Goal: Task Accomplishment & Management: Use online tool/utility

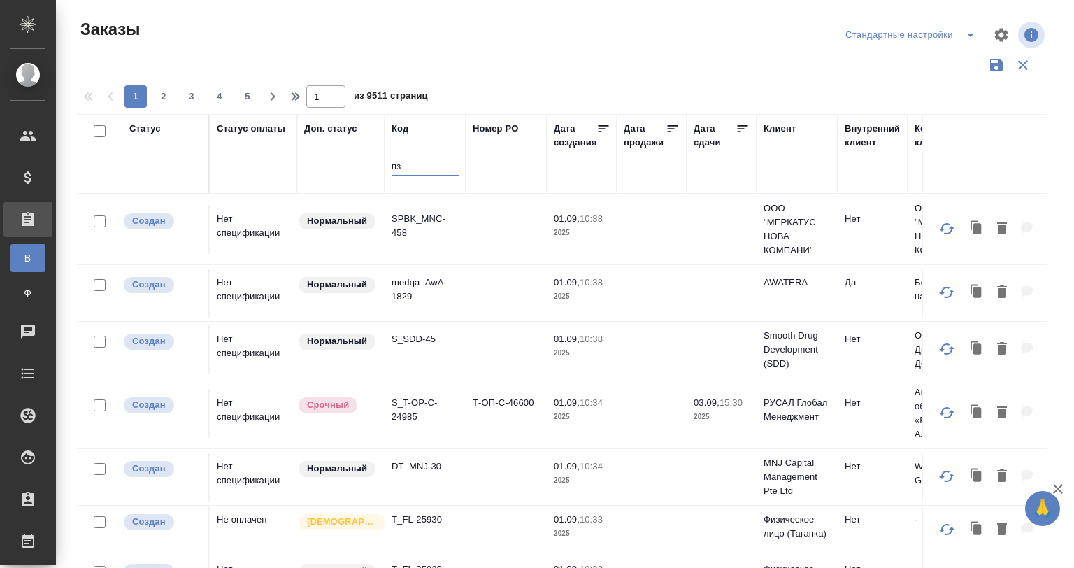
type input "п"
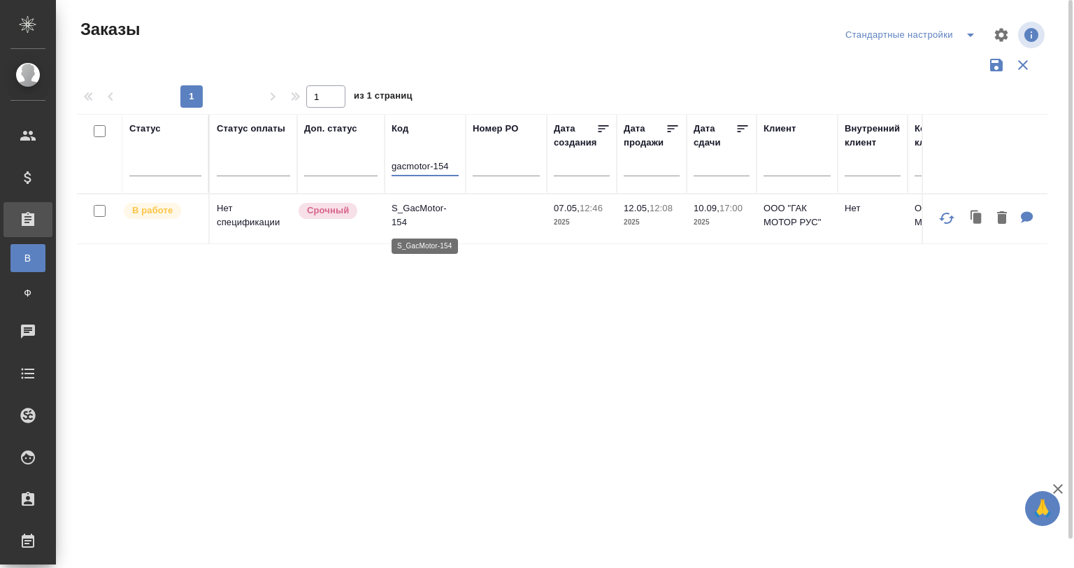
type input "gacmotor-154"
click at [438, 216] on p "S_GacMotor-154" at bounding box center [424, 215] width 67 height 28
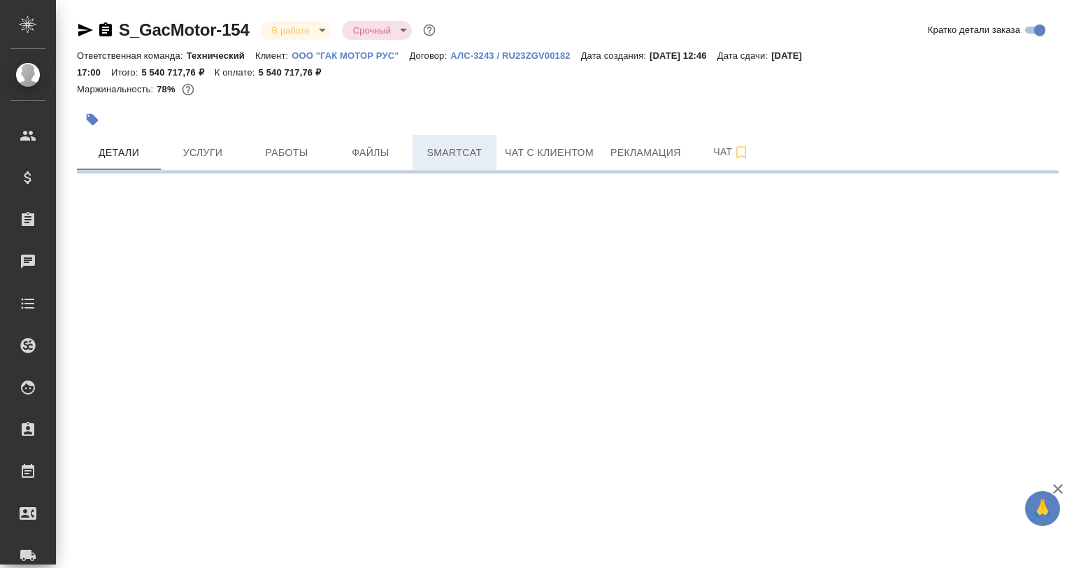
select select "RU"
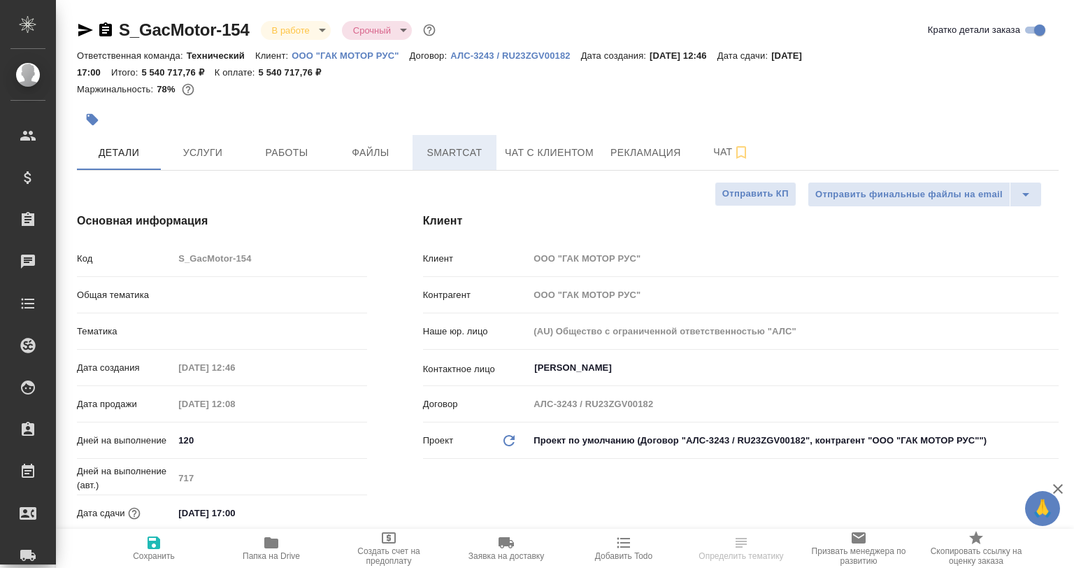
type textarea "x"
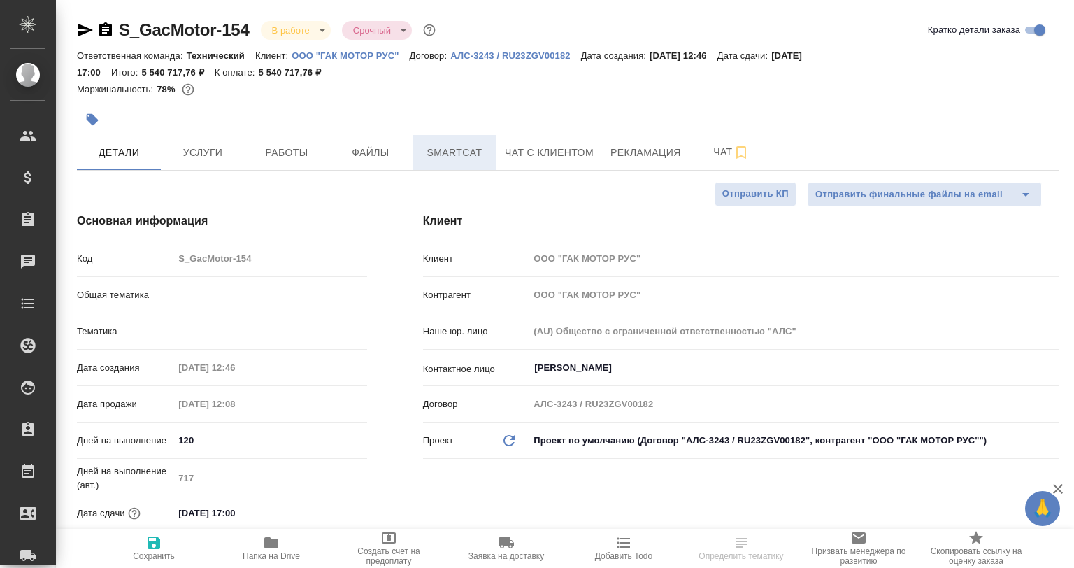
type textarea "x"
click at [424, 147] on span "Smartcat" at bounding box center [454, 152] width 67 height 17
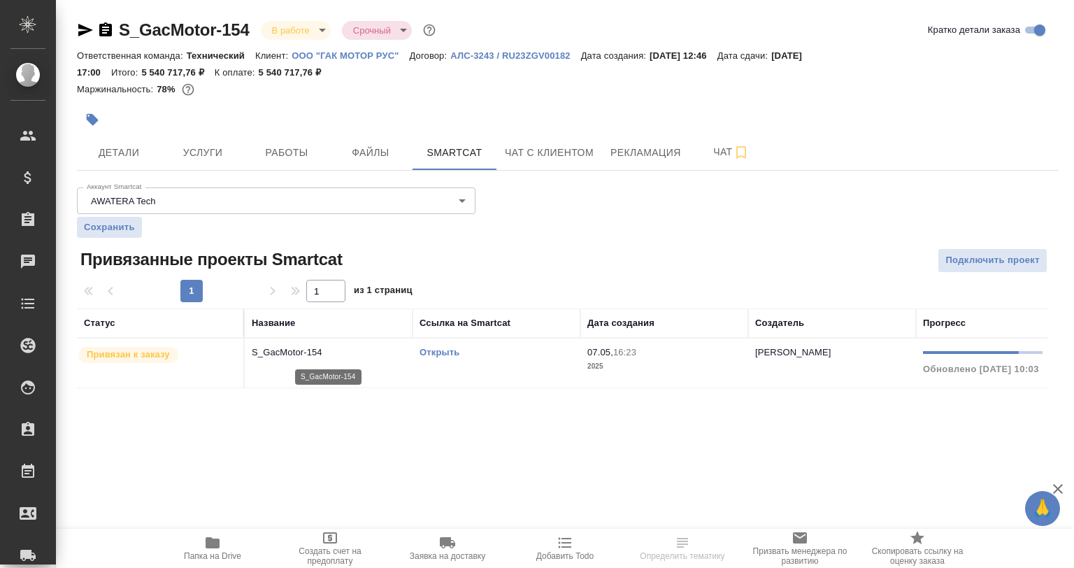
click at [324, 356] on p "S_GacMotor-154" at bounding box center [329, 352] width 154 height 14
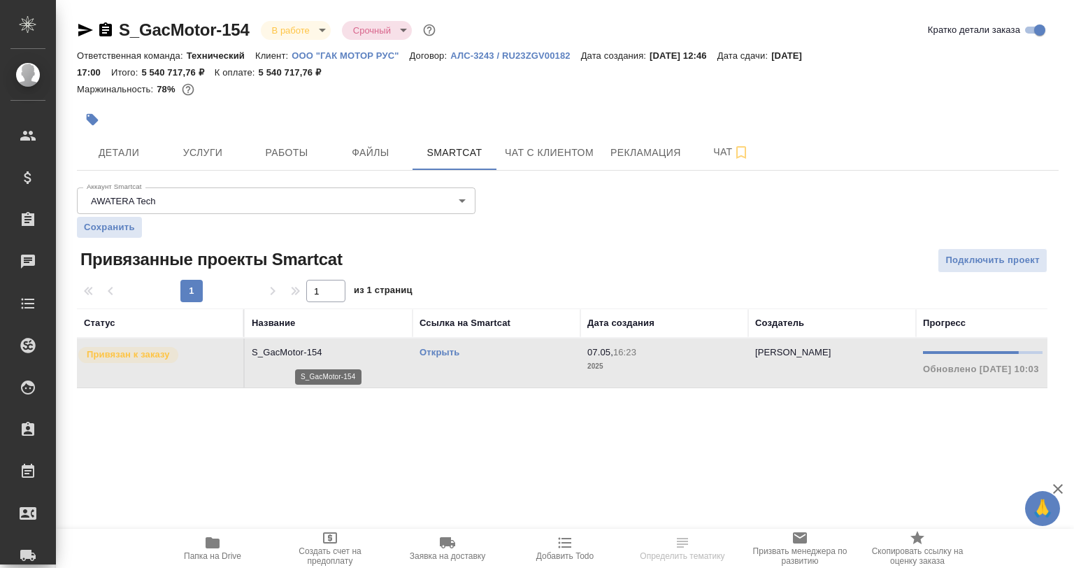
click at [324, 356] on p "S_GacMotor-154" at bounding box center [329, 352] width 154 height 14
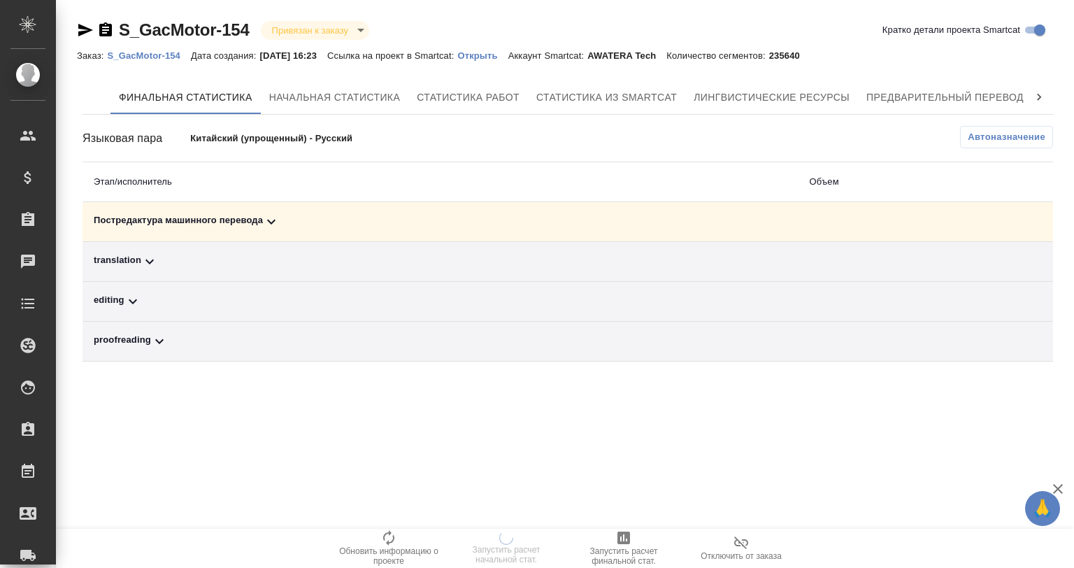
click at [264, 217] on icon at bounding box center [271, 221] width 17 height 17
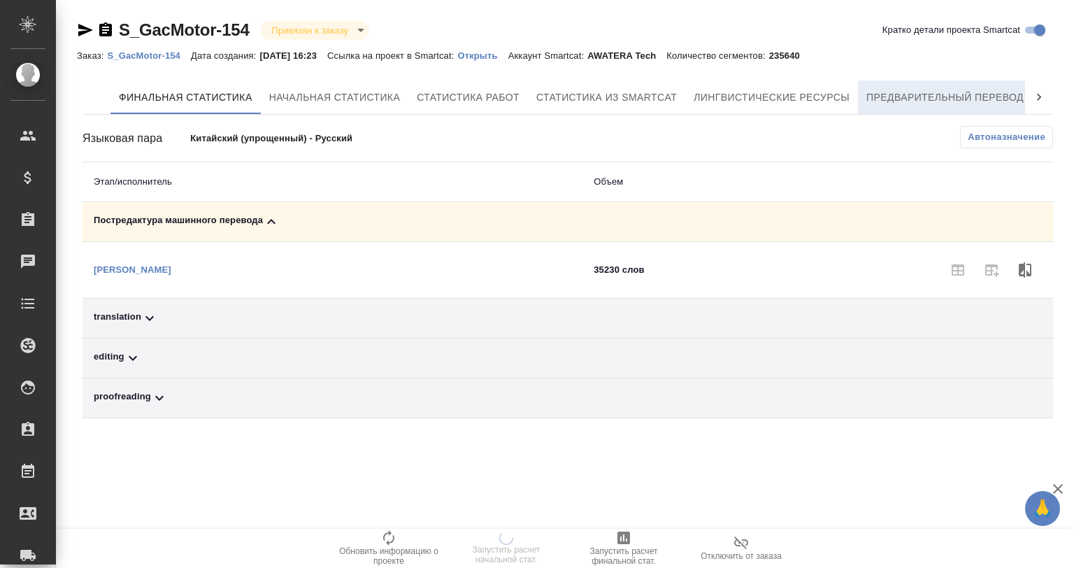
click at [991, 89] on span "Предварительный перевод" at bounding box center [944, 97] width 157 height 17
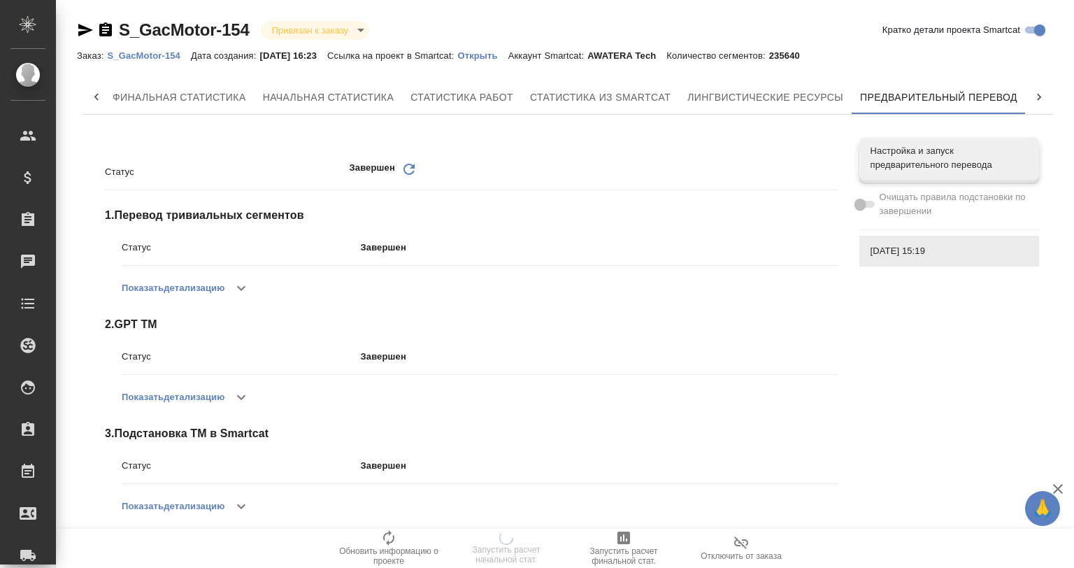
scroll to position [231, 0]
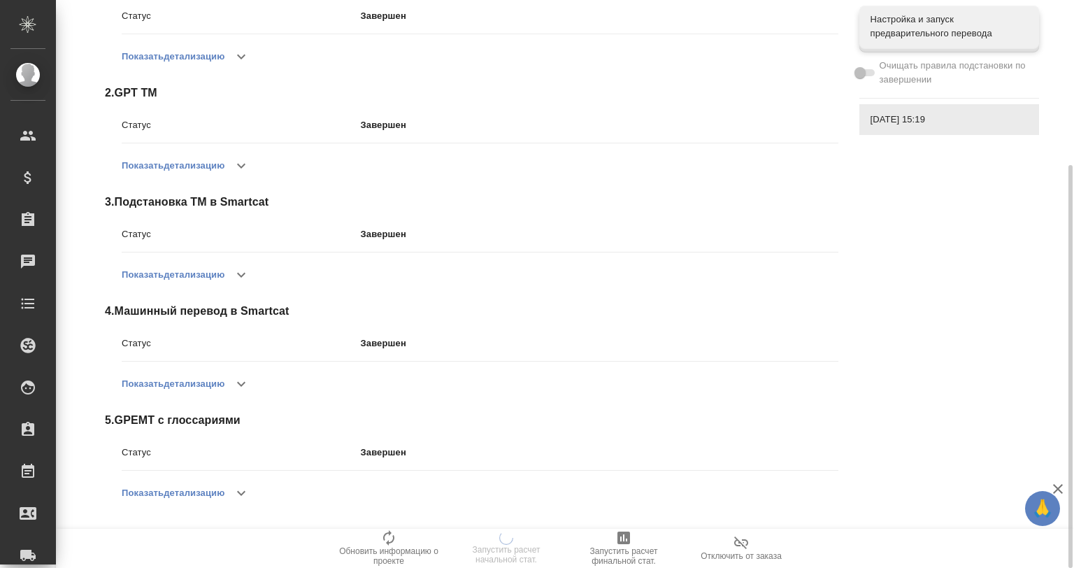
click at [232, 481] on button "button" at bounding box center [241, 493] width 34 height 34
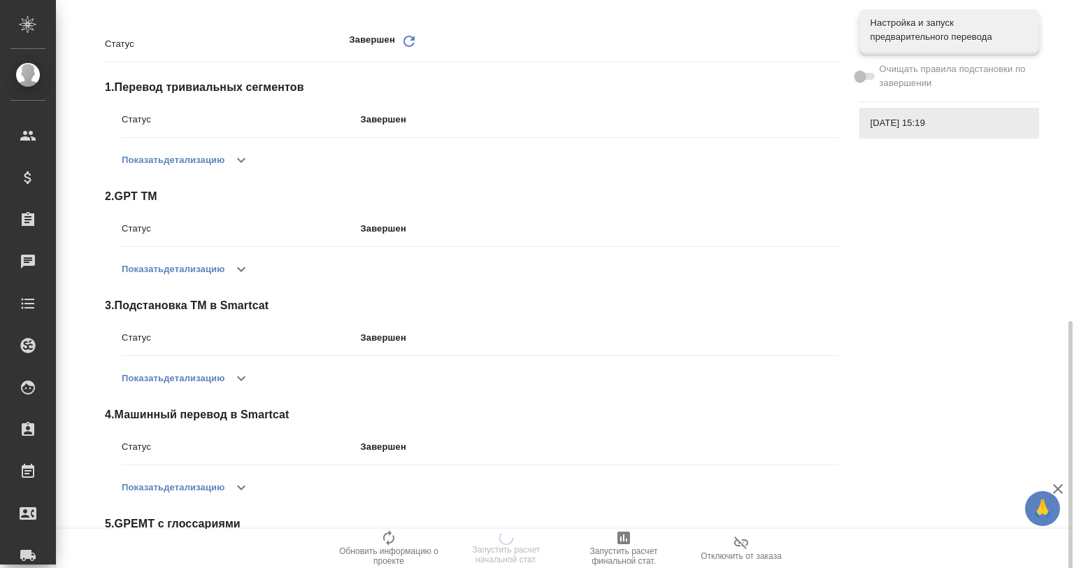
scroll to position [0, 0]
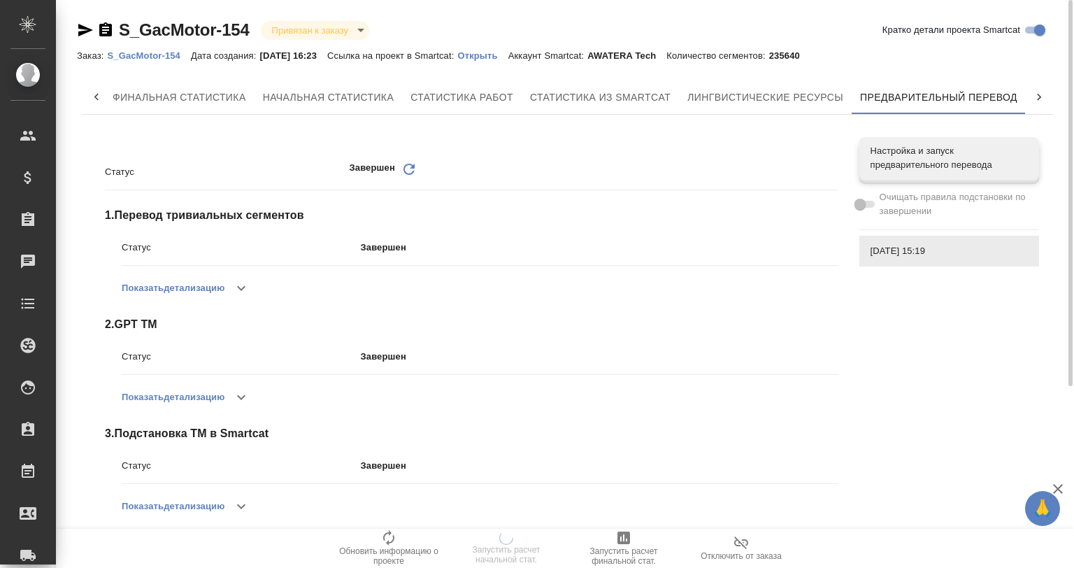
click at [489, 53] on p "Открыть" at bounding box center [482, 55] width 50 height 10
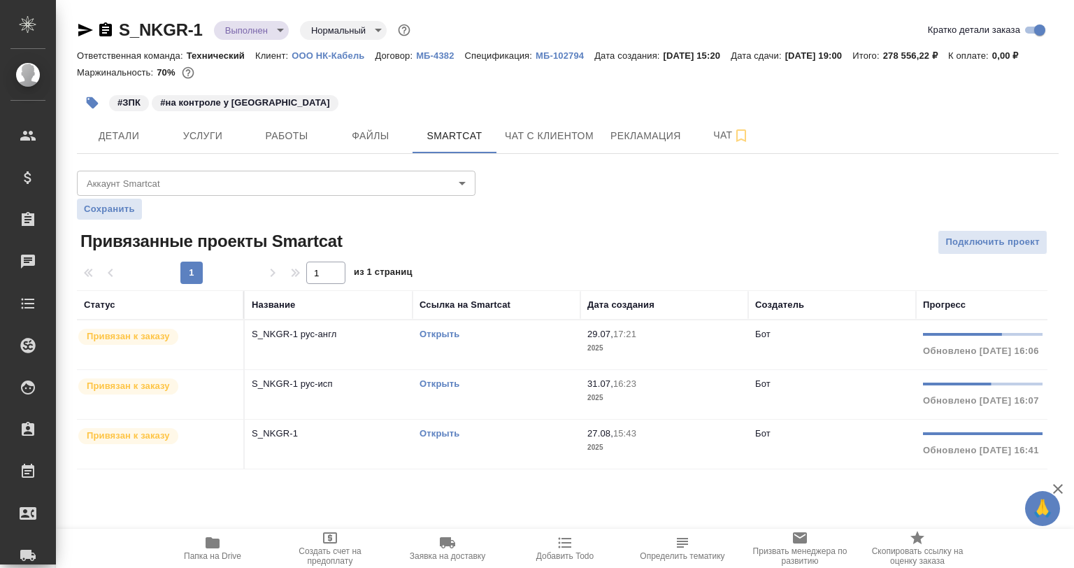
click at [438, 389] on link "Открыть" at bounding box center [439, 383] width 40 height 10
click at [335, 419] on td "S_NKGR-1 рус-исп" at bounding box center [329, 394] width 168 height 49
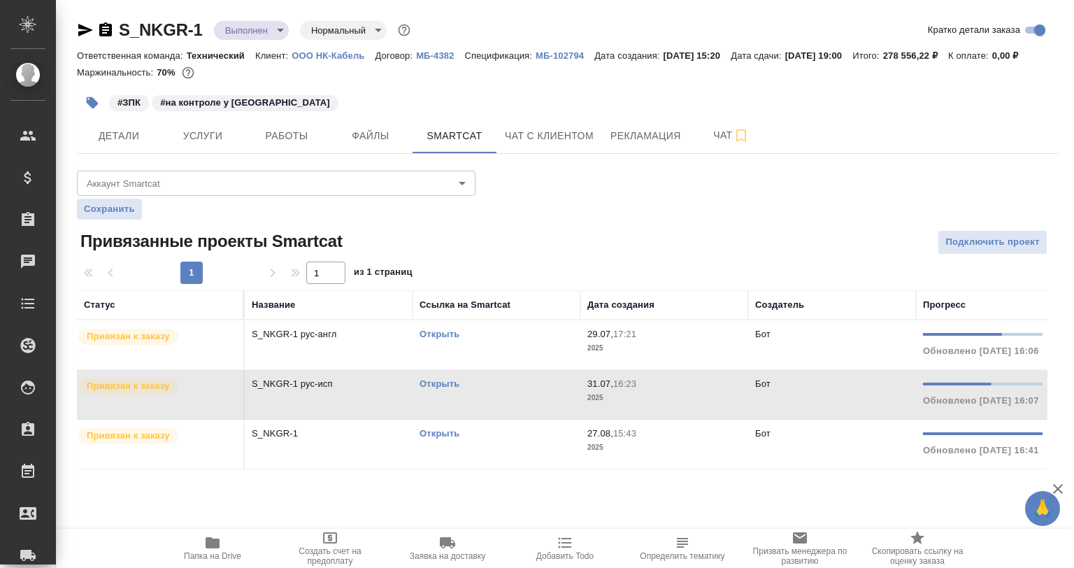
click at [335, 413] on td "S_NKGR-1 рус-исп" at bounding box center [329, 394] width 168 height 49
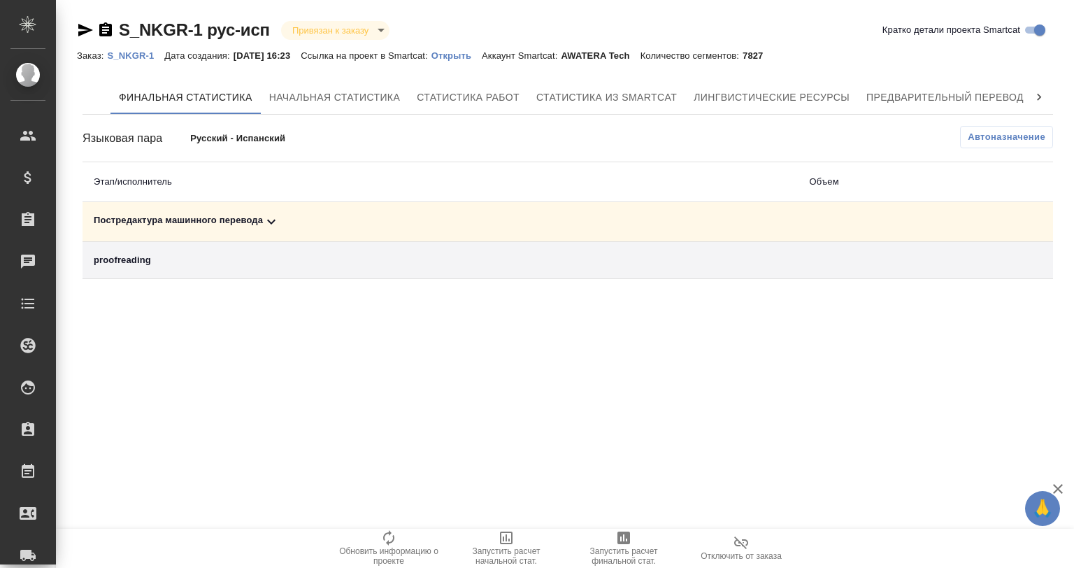
click at [261, 224] on div "Постредактура машинного перевода" at bounding box center [440, 221] width 693 height 17
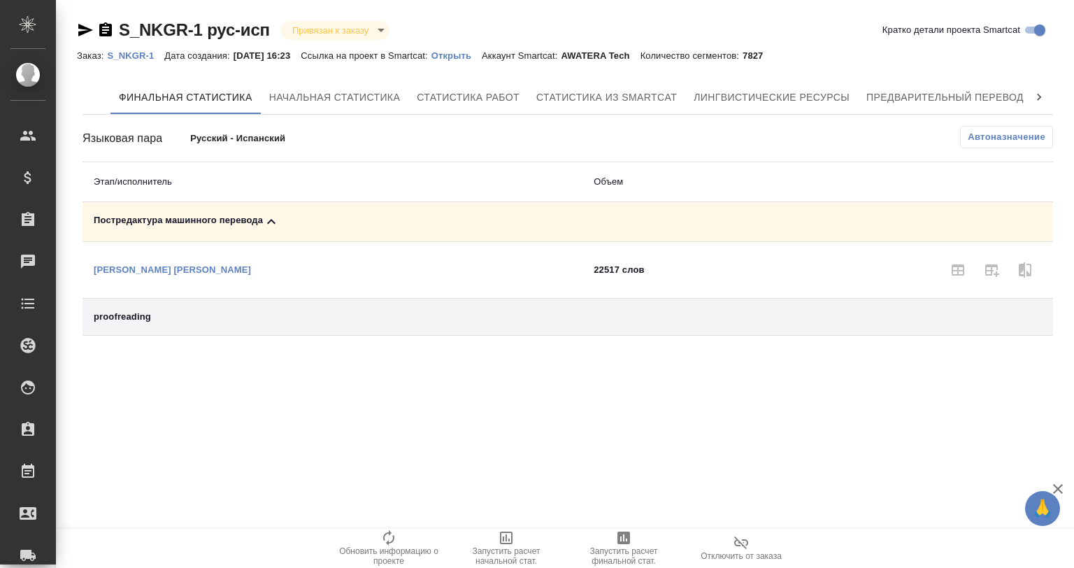
click at [261, 224] on div "Постредактура машинного перевода" at bounding box center [332, 221] width 477 height 17
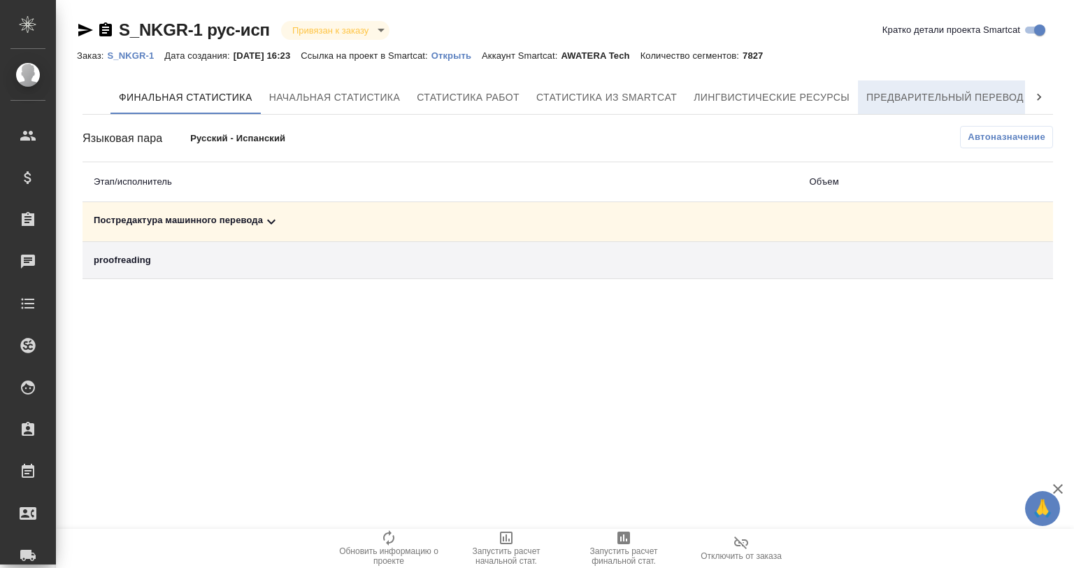
click at [937, 96] on span "Предварительный перевод" at bounding box center [944, 97] width 157 height 17
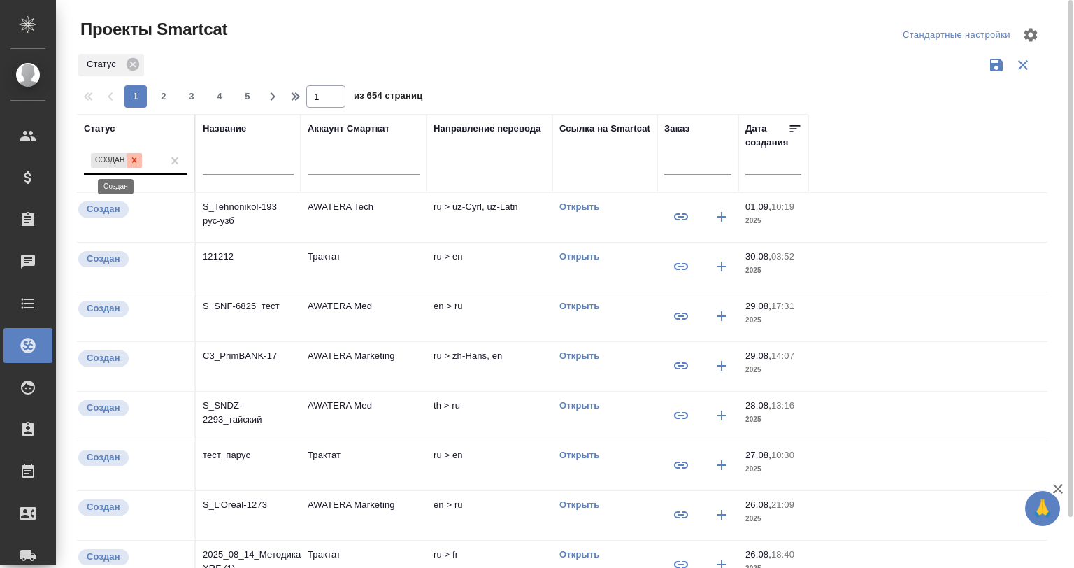
click at [135, 157] on icon at bounding box center [134, 160] width 10 height 10
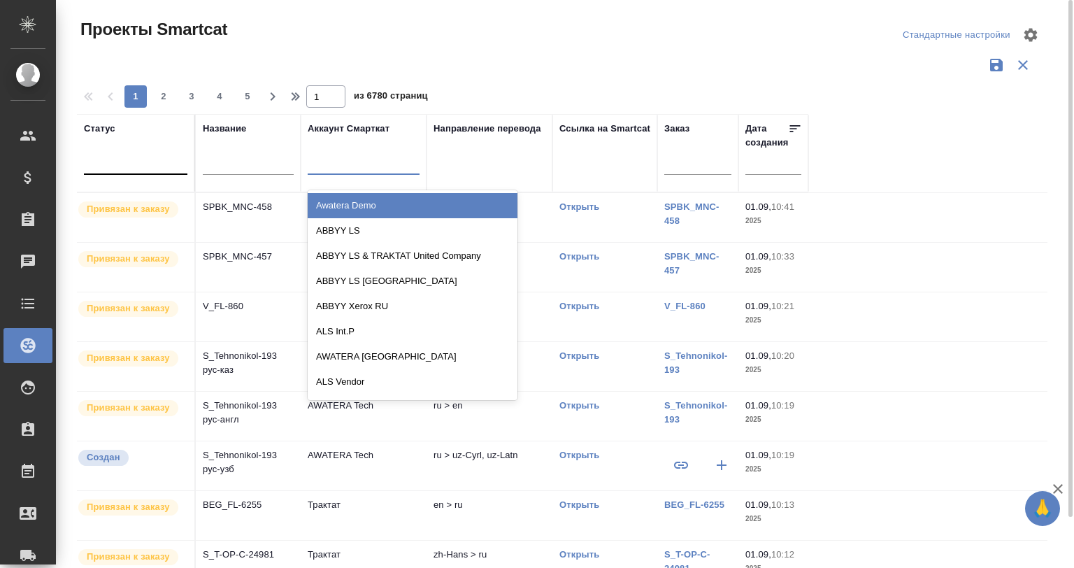
click at [359, 152] on div at bounding box center [364, 160] width 112 height 20
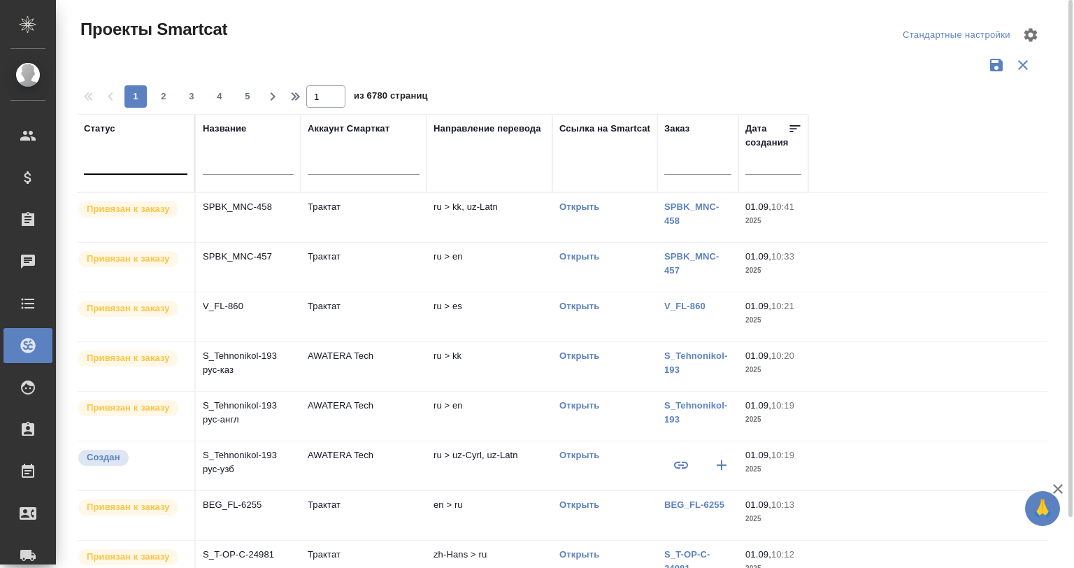
click at [231, 154] on div at bounding box center [248, 167] width 91 height 34
click at [231, 168] on input "text" at bounding box center [248, 165] width 91 height 17
type input "ы"
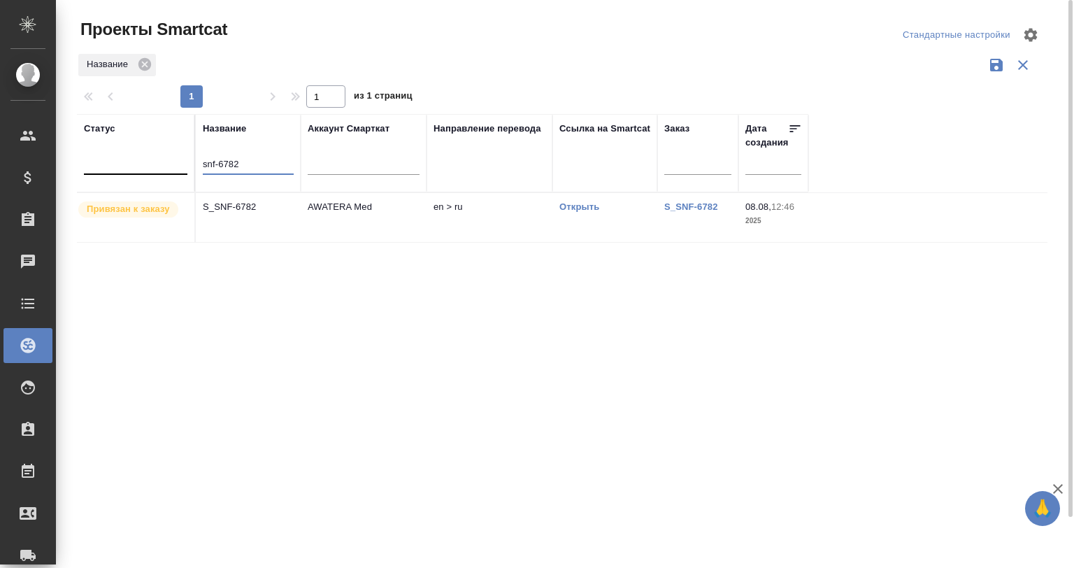
type input "snf-6782"
click at [259, 195] on td "S_SNF-6782" at bounding box center [248, 217] width 105 height 49
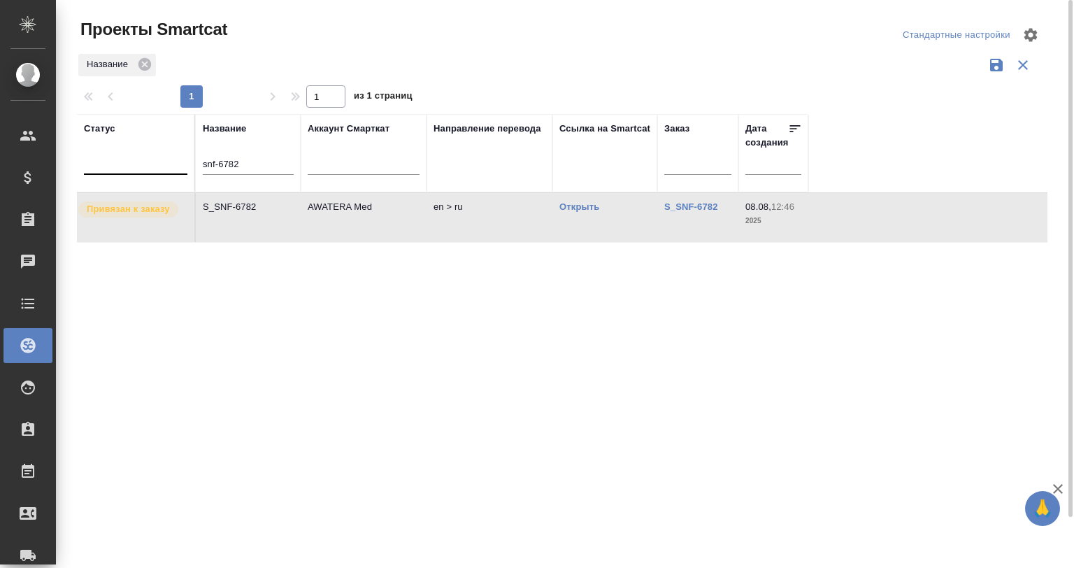
click at [259, 195] on td "S_SNF-6782" at bounding box center [248, 217] width 105 height 49
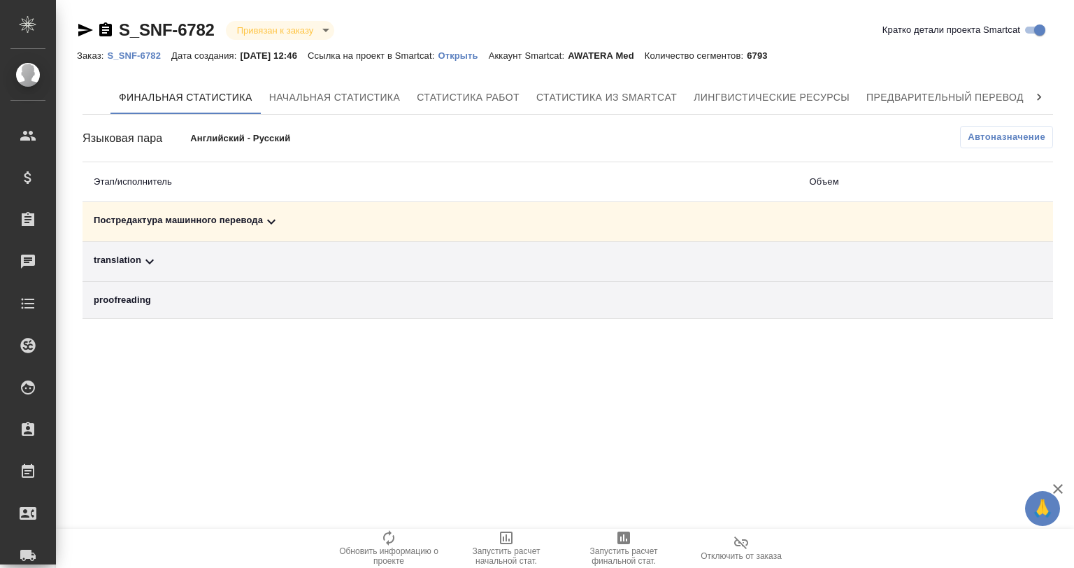
click at [270, 217] on icon at bounding box center [271, 221] width 17 height 17
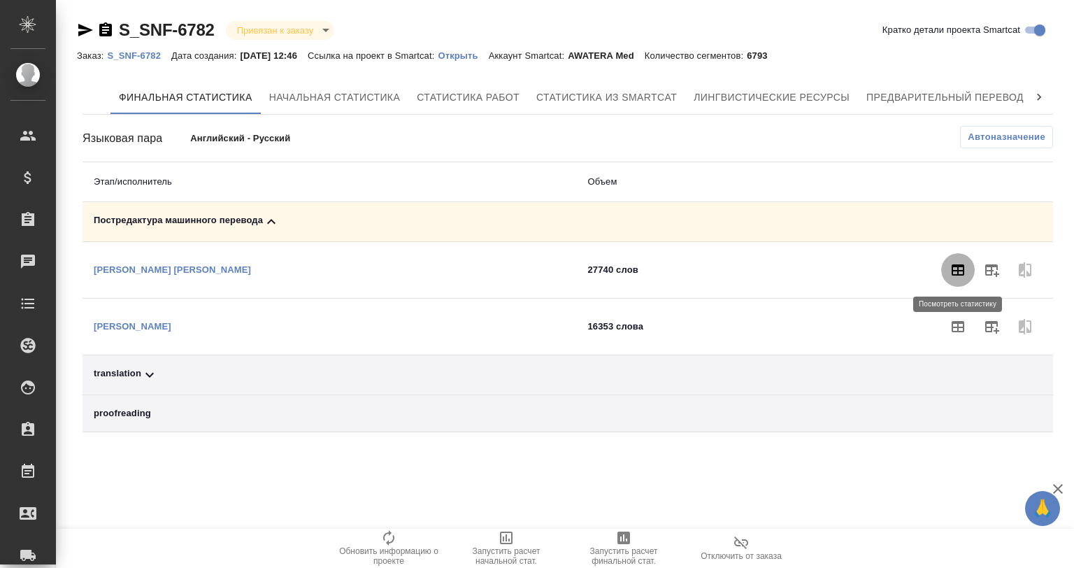
click at [958, 268] on icon "button" at bounding box center [957, 269] width 13 height 11
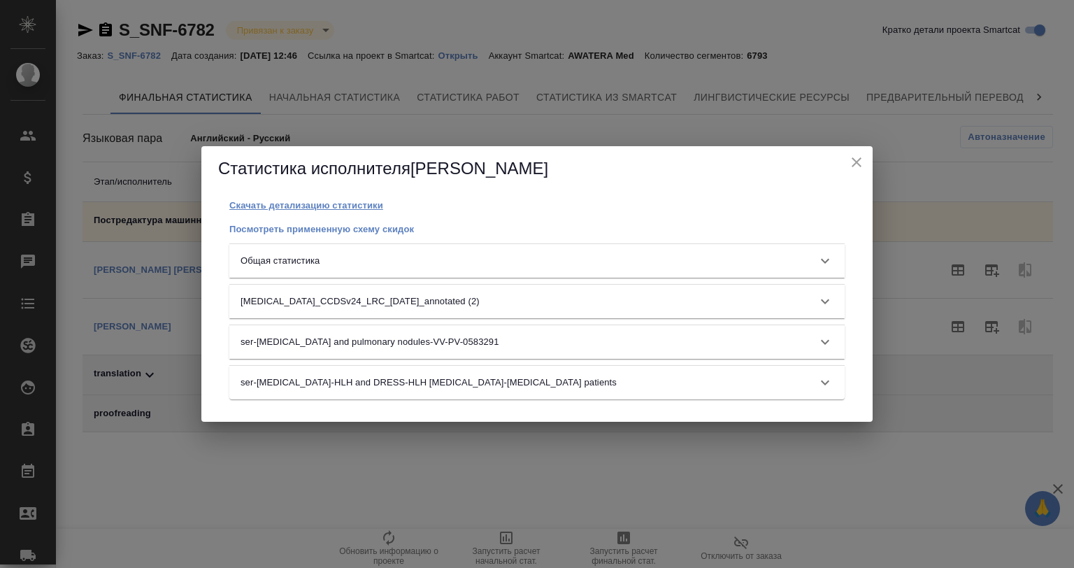
click at [296, 205] on p "Скачать детализацию статистики" at bounding box center [306, 205] width 154 height 10
click at [848, 161] on icon "close" at bounding box center [856, 162] width 17 height 17
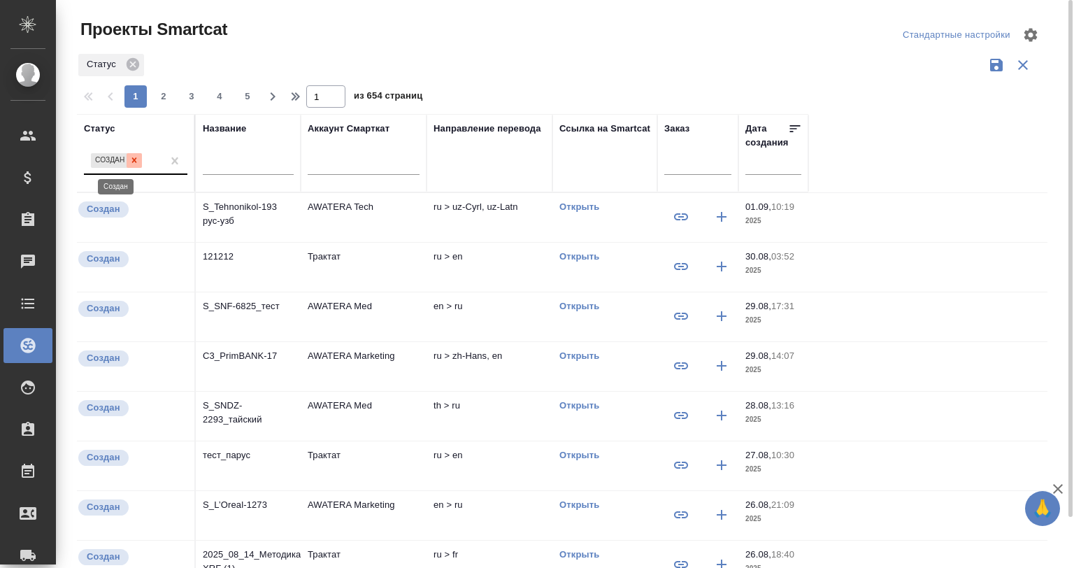
click at [132, 158] on icon at bounding box center [134, 160] width 5 height 5
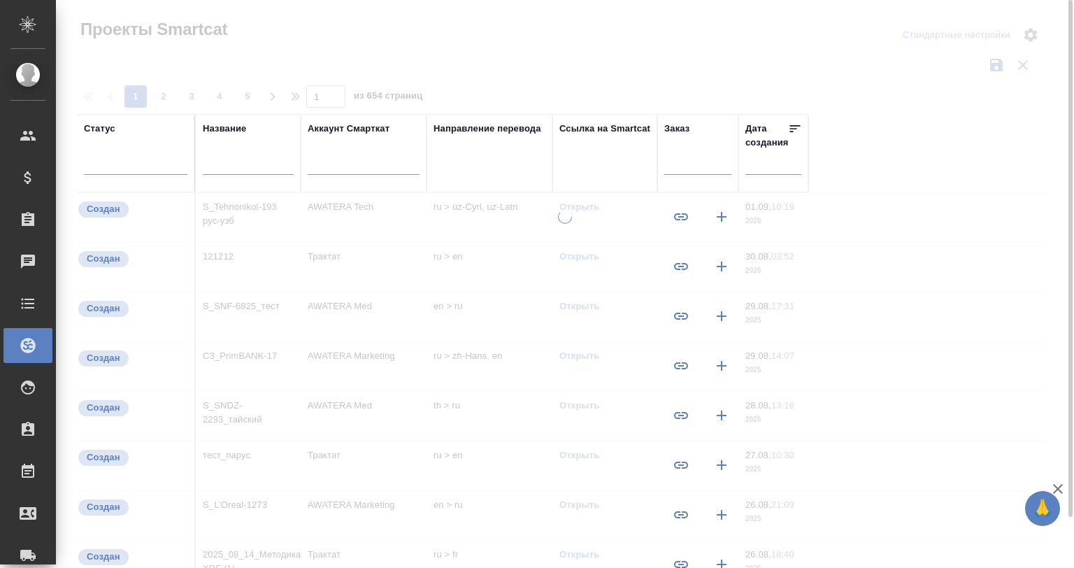
click at [238, 157] on div at bounding box center [248, 167] width 91 height 34
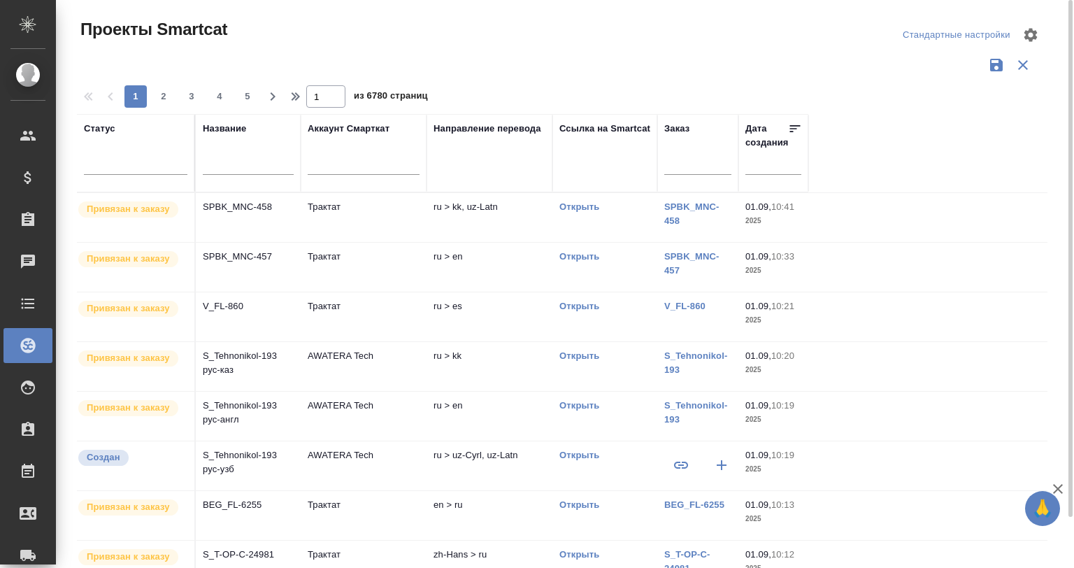
click at [245, 162] on input "text" at bounding box center [248, 165] width 91 height 17
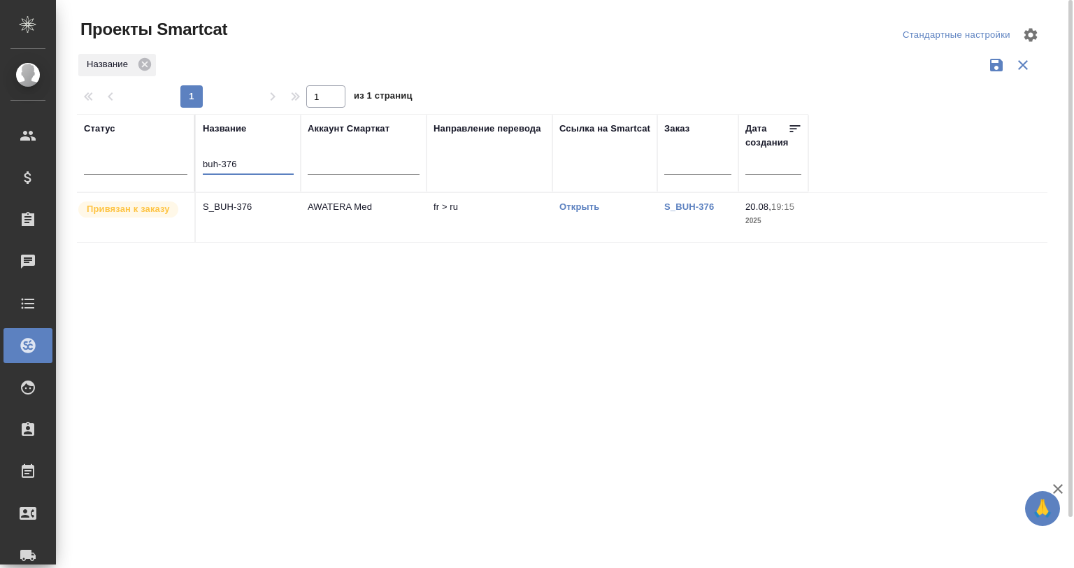
drag, startPoint x: 240, startPoint y: 160, endPoint x: 228, endPoint y: 164, distance: 13.1
click at [228, 164] on input "buh-376" at bounding box center [248, 165] width 91 height 17
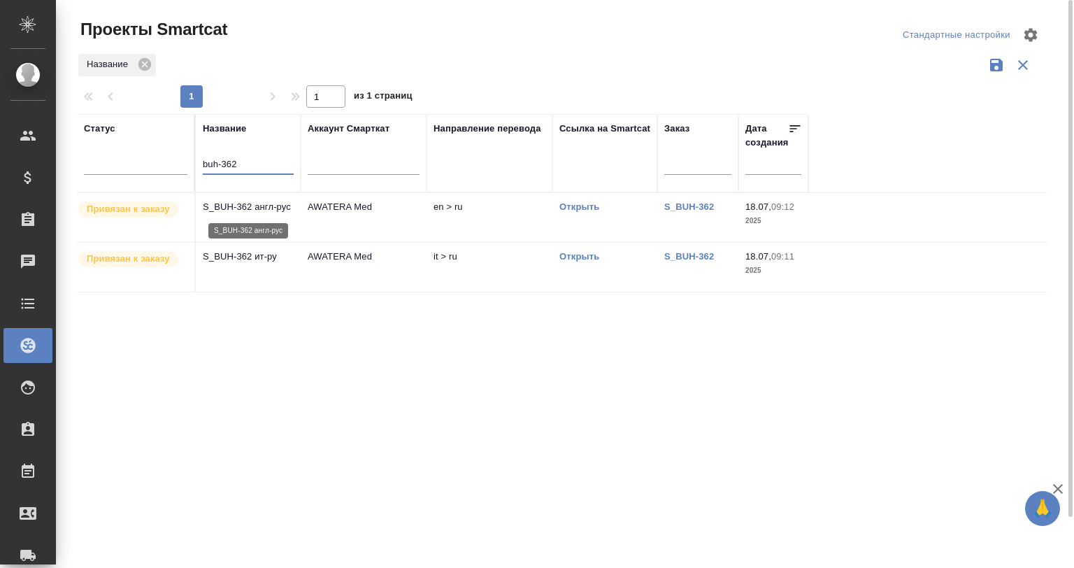
type input "buh-362"
click at [275, 212] on p "S_BUH-362 англ-рус" at bounding box center [248, 207] width 91 height 14
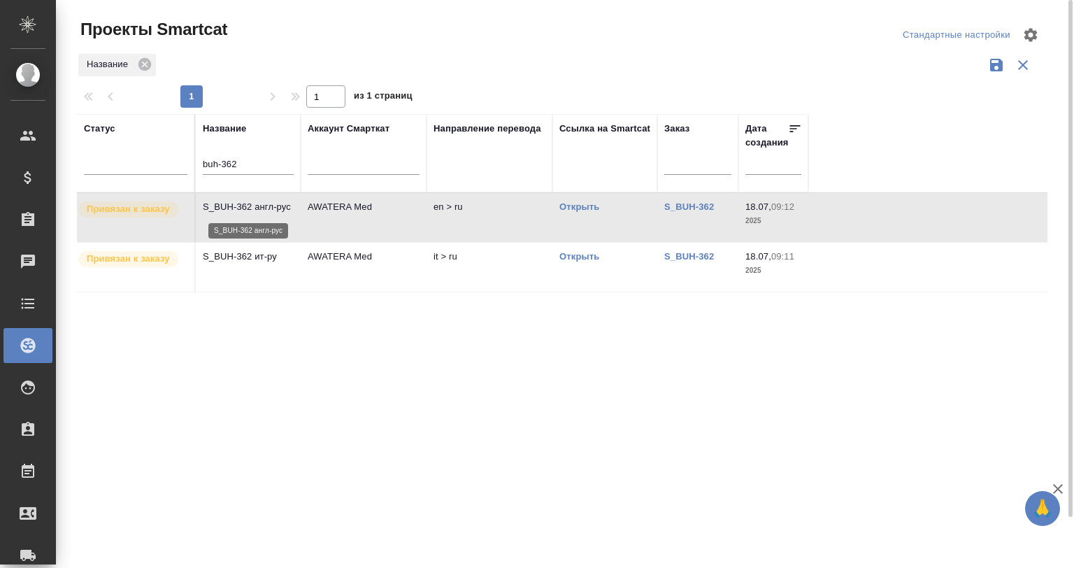
click at [275, 212] on p "S_BUH-362 англ-рус" at bounding box center [248, 207] width 91 height 14
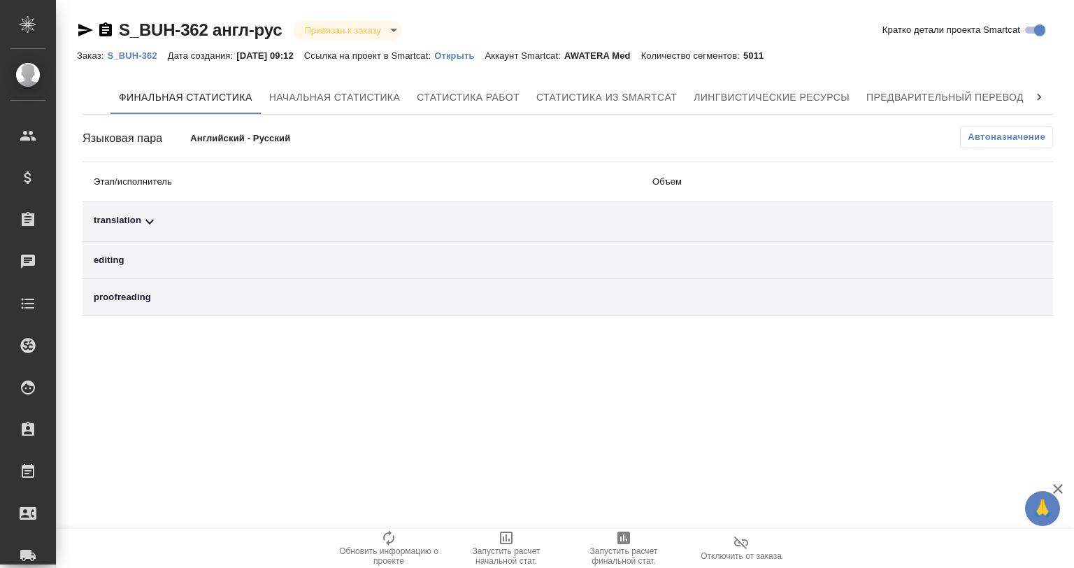
click at [149, 219] on icon at bounding box center [149, 221] width 17 height 17
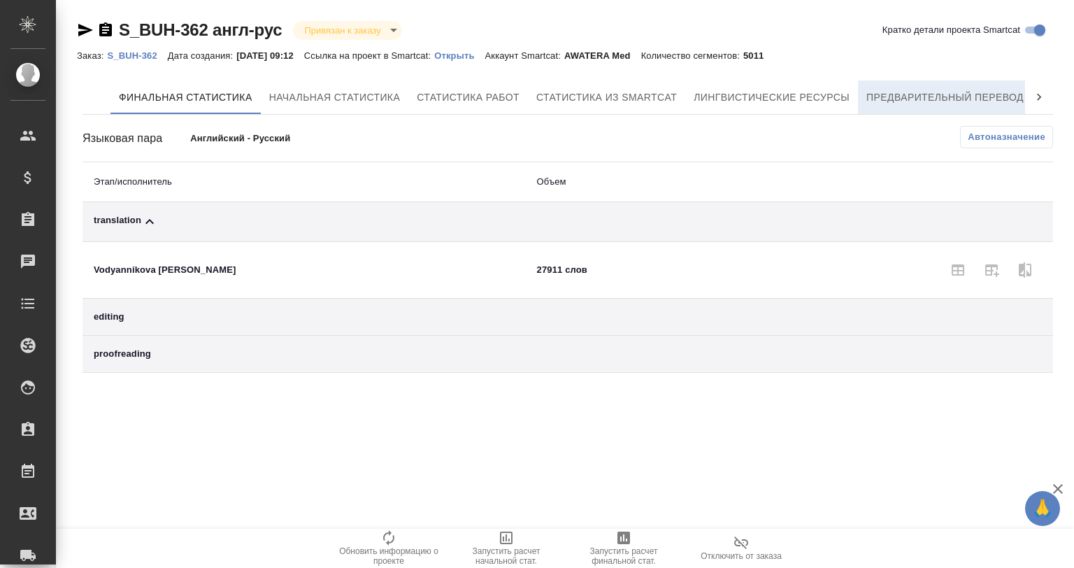
click at [927, 96] on span "Предварительный перевод" at bounding box center [944, 97] width 157 height 17
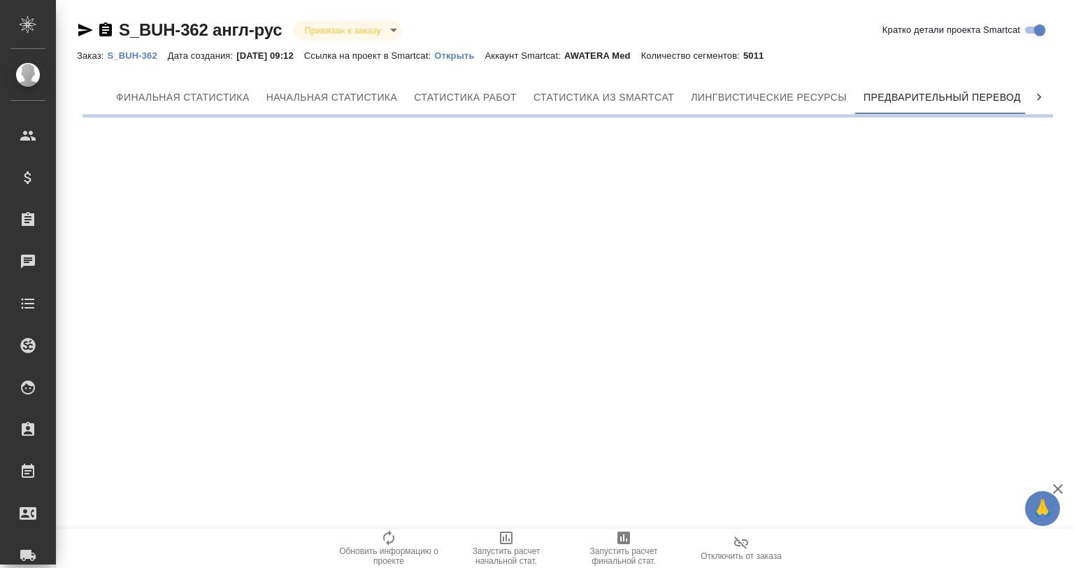
scroll to position [0, 6]
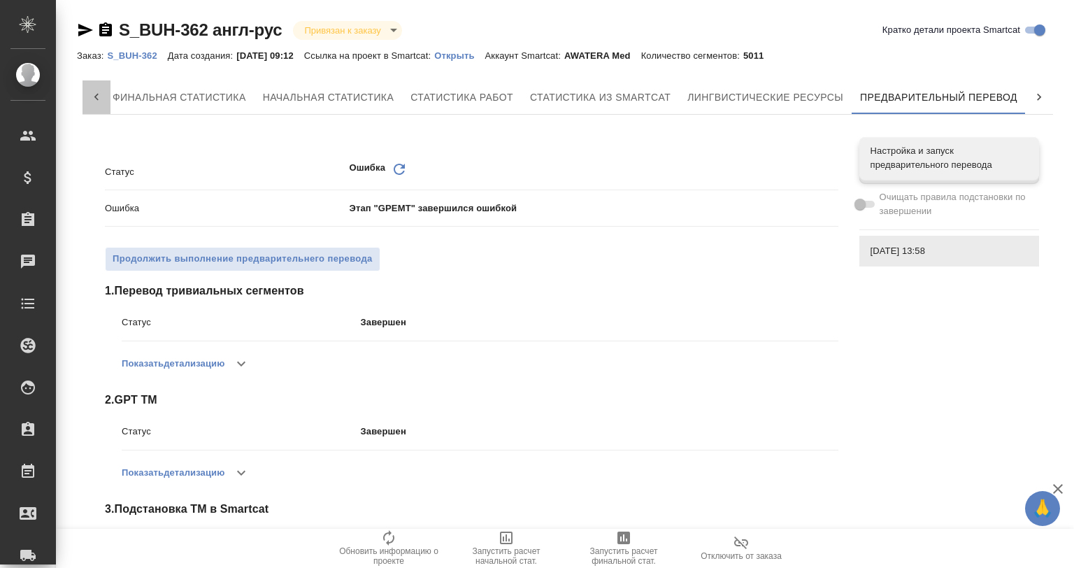
click at [87, 92] on div at bounding box center [96, 97] width 28 height 34
click at [137, 87] on button "Финальная статистика" at bounding box center [185, 97] width 150 height 34
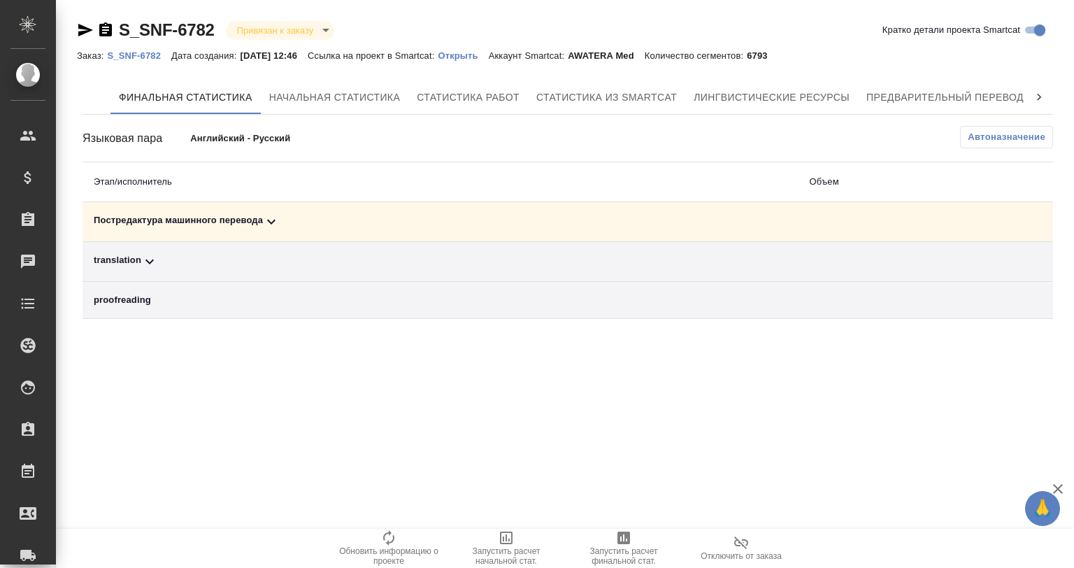
click at [265, 218] on icon at bounding box center [271, 221] width 17 height 17
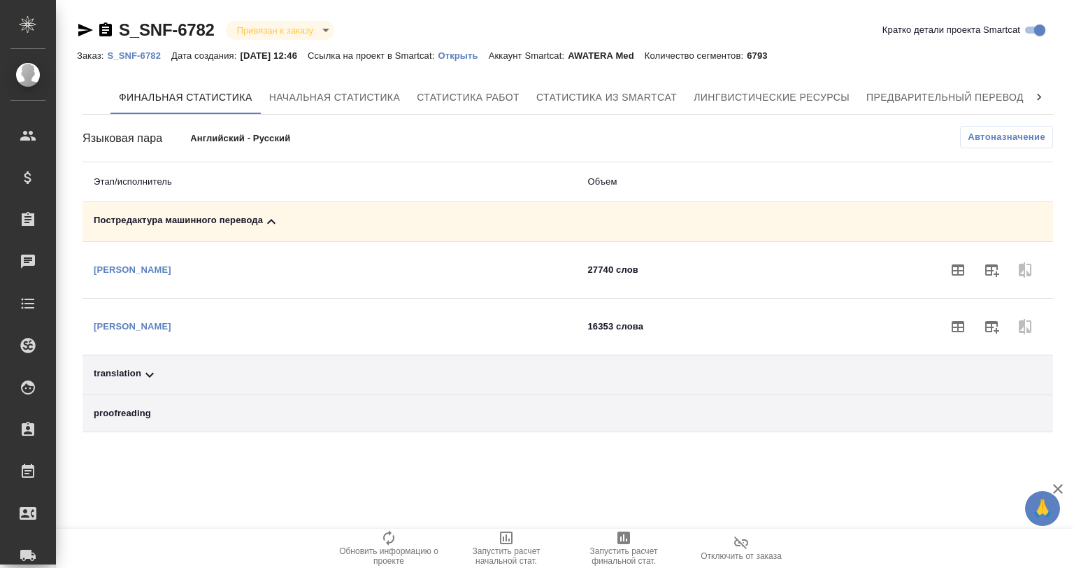
click at [265, 218] on icon at bounding box center [271, 221] width 17 height 17
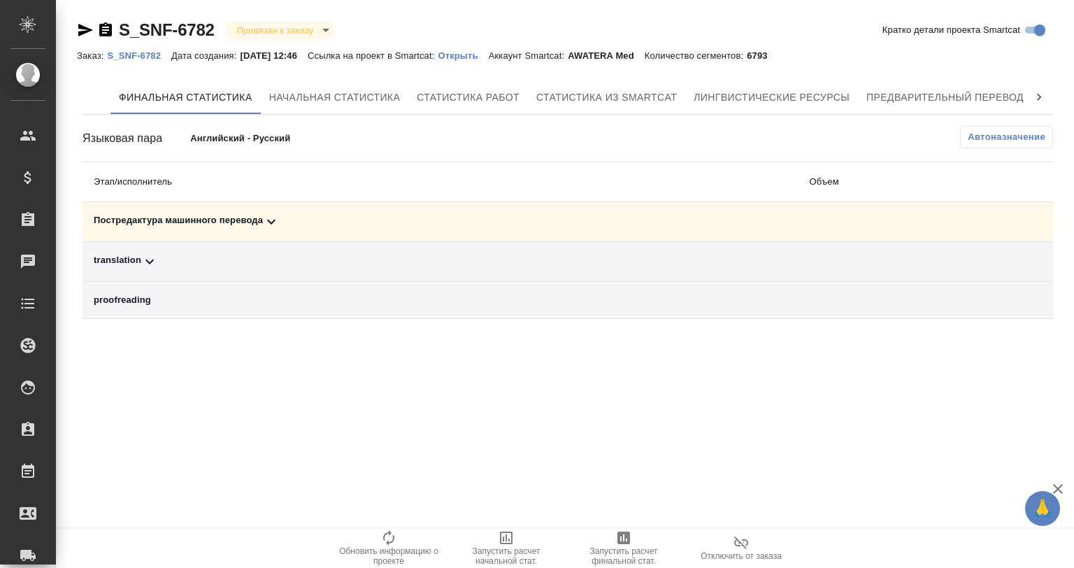
click at [265, 218] on icon at bounding box center [271, 221] width 17 height 17
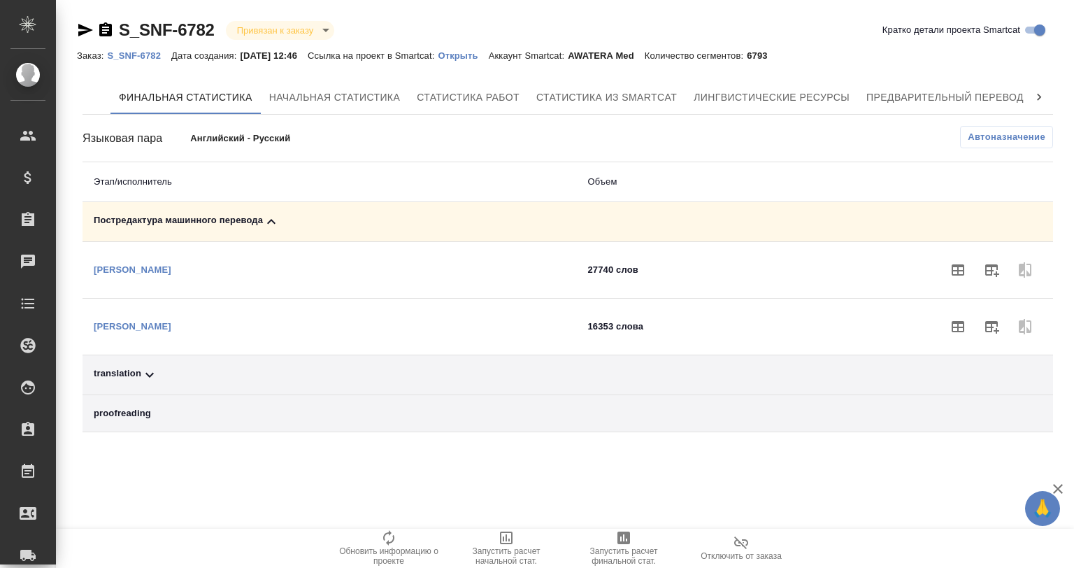
click at [265, 218] on icon at bounding box center [271, 221] width 17 height 17
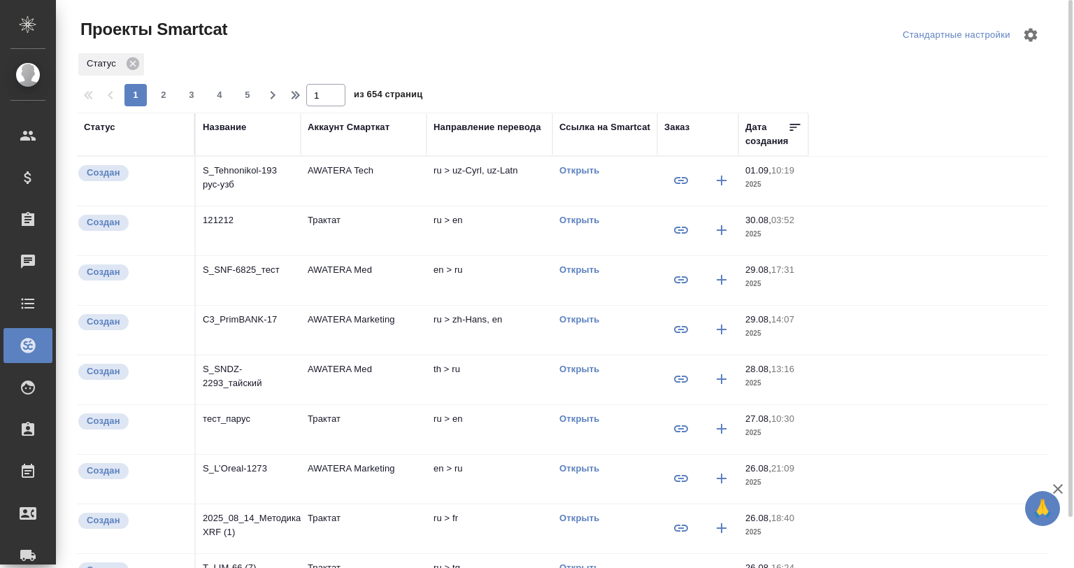
click at [579, 21] on div at bounding box center [567, 35] width 327 height 34
